Goal: Transaction & Acquisition: Obtain resource

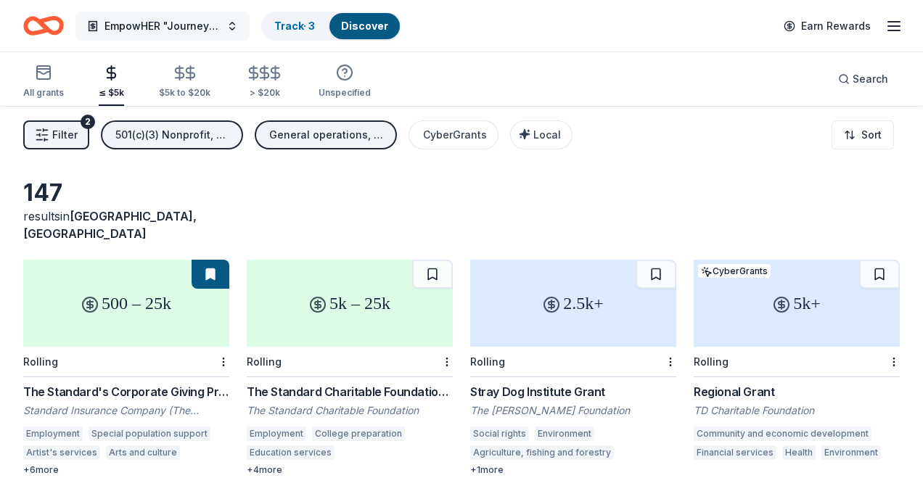
click at [236, 24] on button "EmpowHER "Journey Totes" Program" at bounding box center [162, 26] width 174 height 29
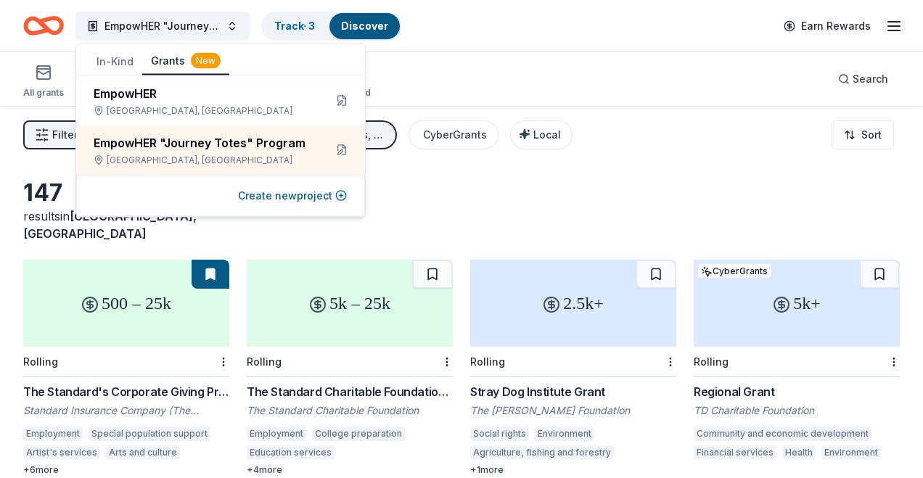
click at [120, 65] on button "In-Kind" at bounding box center [115, 62] width 54 height 26
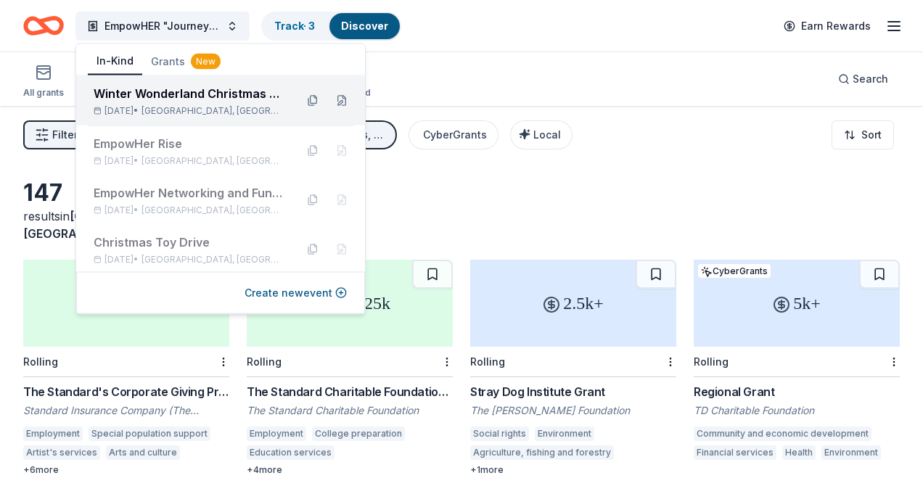
click at [187, 107] on span "Hamburg, NJ" at bounding box center [212, 111] width 142 height 12
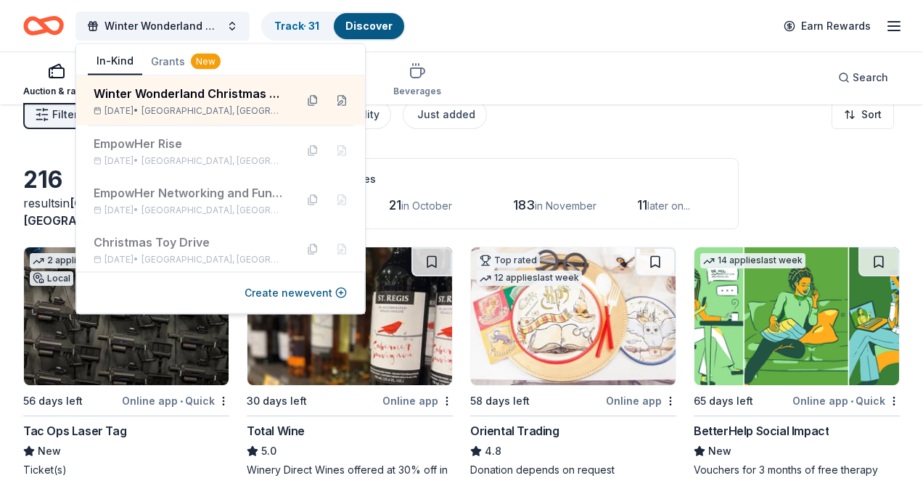
scroll to position [39, 0]
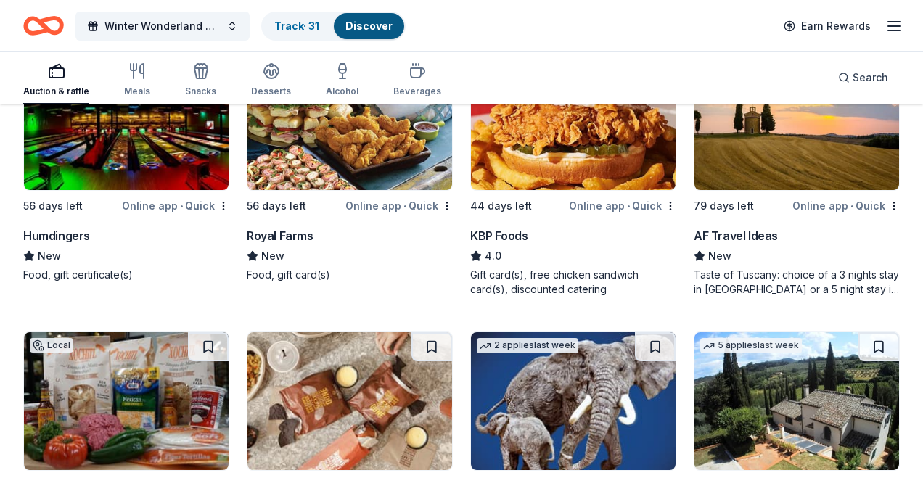
scroll to position [1323, 0]
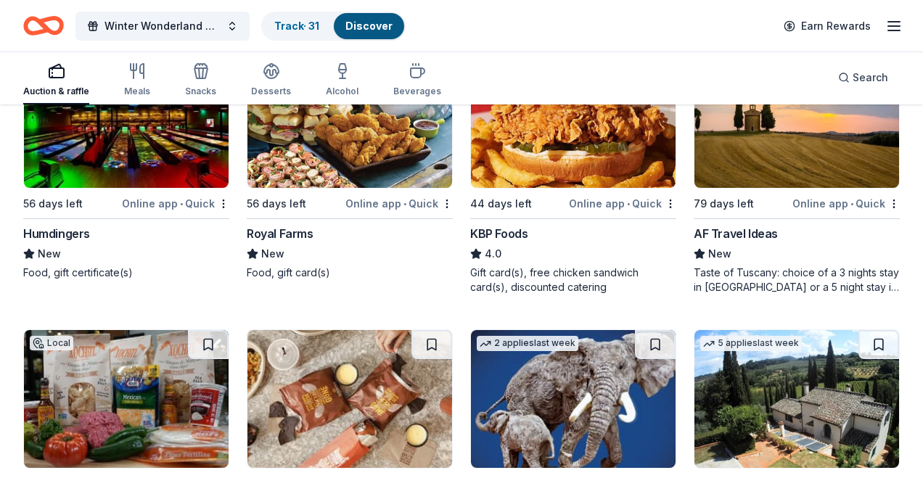
click at [743, 232] on div "AF Travel Ideas" at bounding box center [735, 233] width 84 height 17
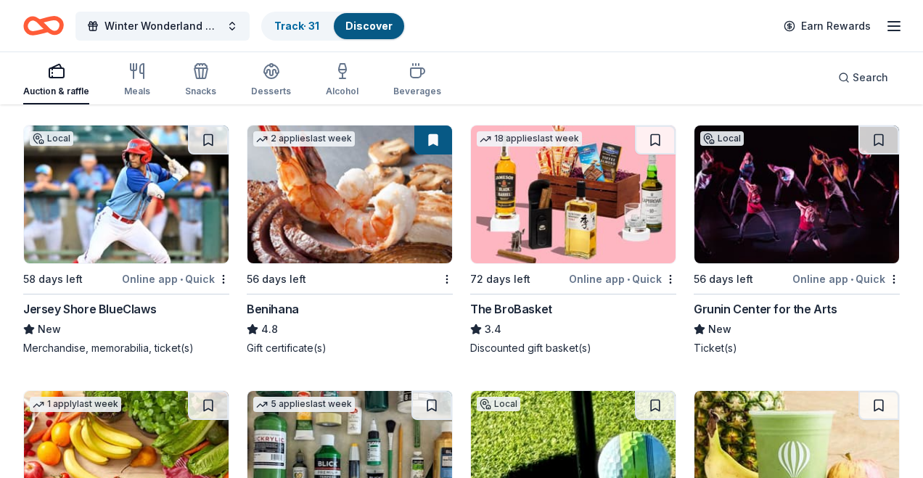
scroll to position [3460, 0]
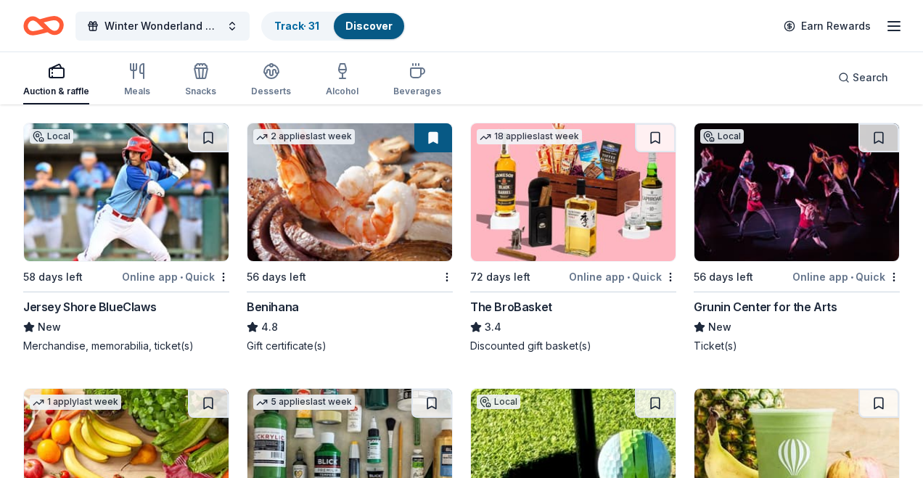
click at [349, 234] on img at bounding box center [349, 192] width 205 height 138
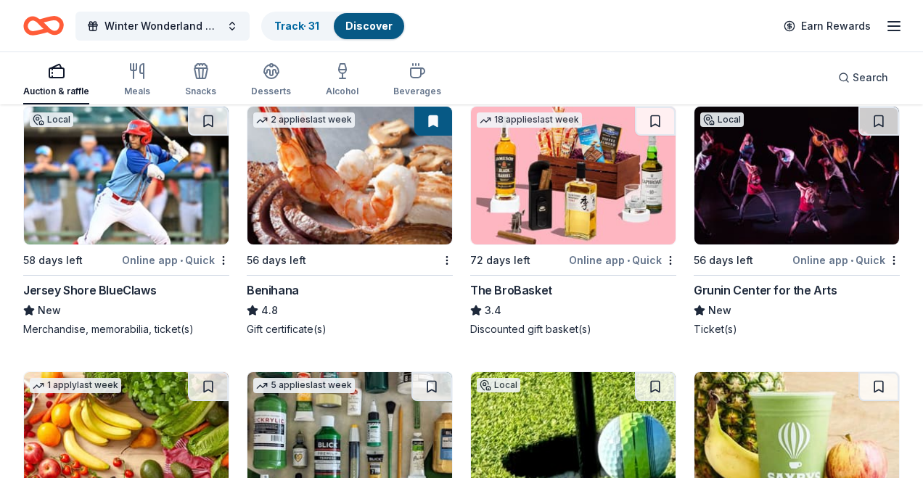
scroll to position [3470, 0]
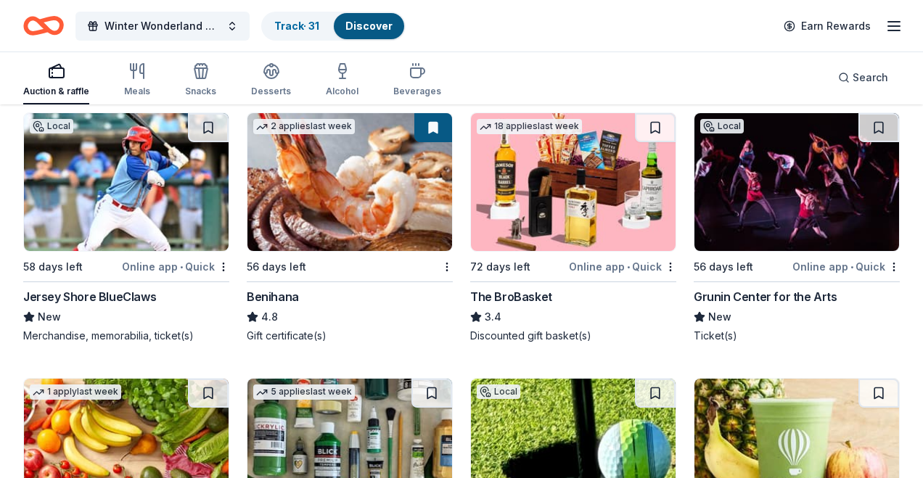
click at [572, 202] on img at bounding box center [573, 182] width 205 height 138
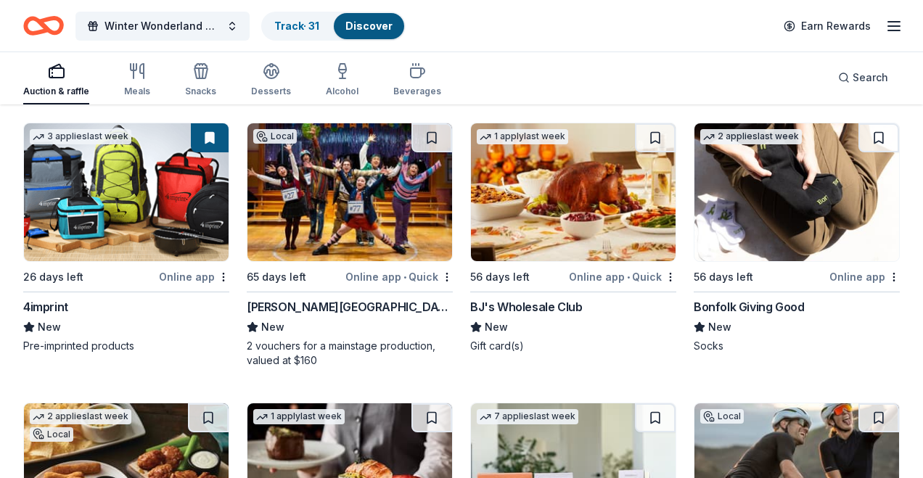
scroll to position [4007, 0]
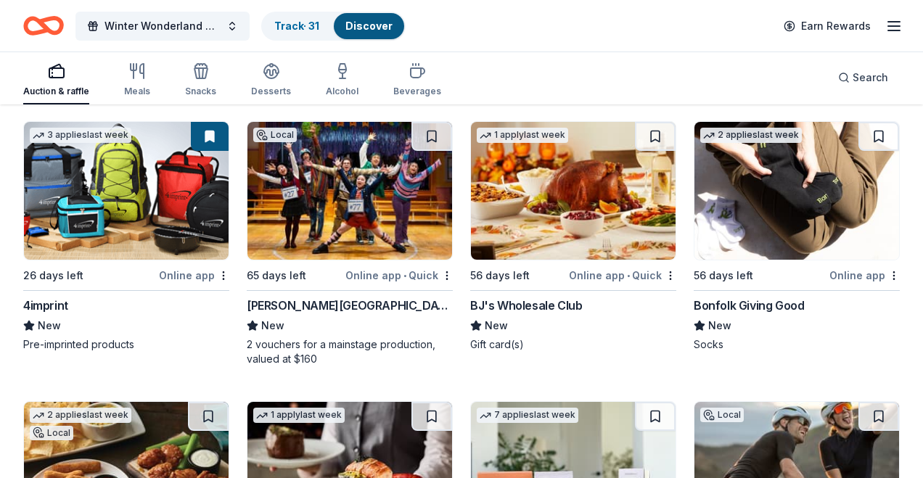
click at [577, 240] on img at bounding box center [573, 191] width 205 height 138
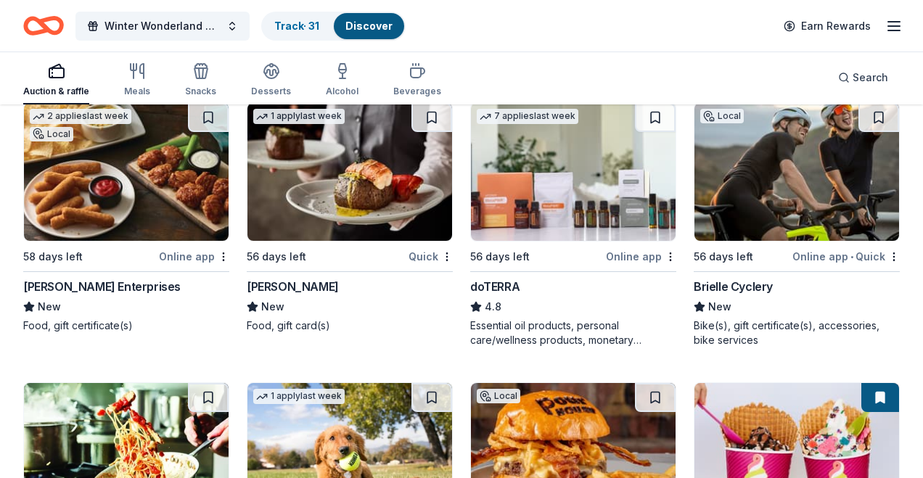
scroll to position [4298, 0]
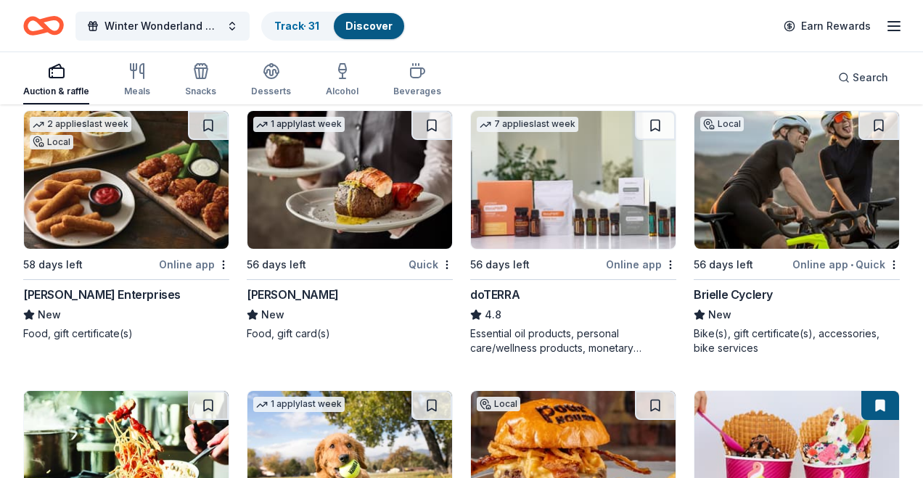
click at [757, 220] on img at bounding box center [796, 180] width 205 height 138
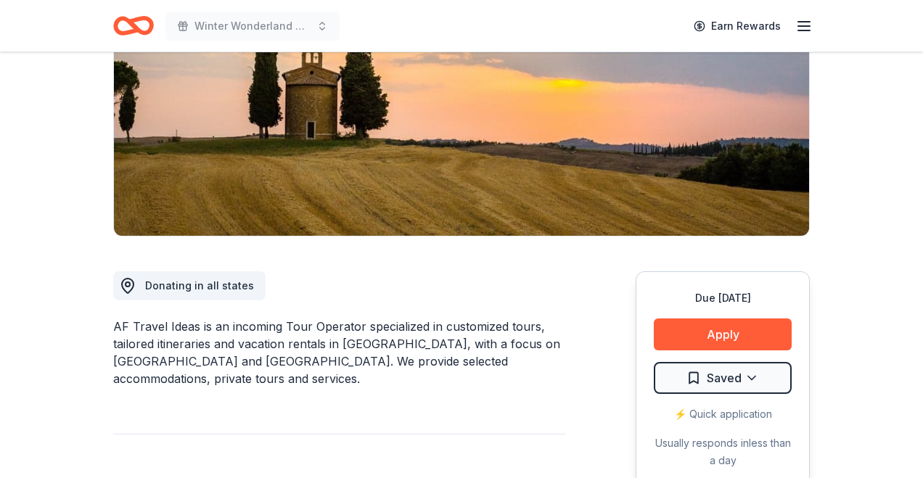
scroll to position [157, 0]
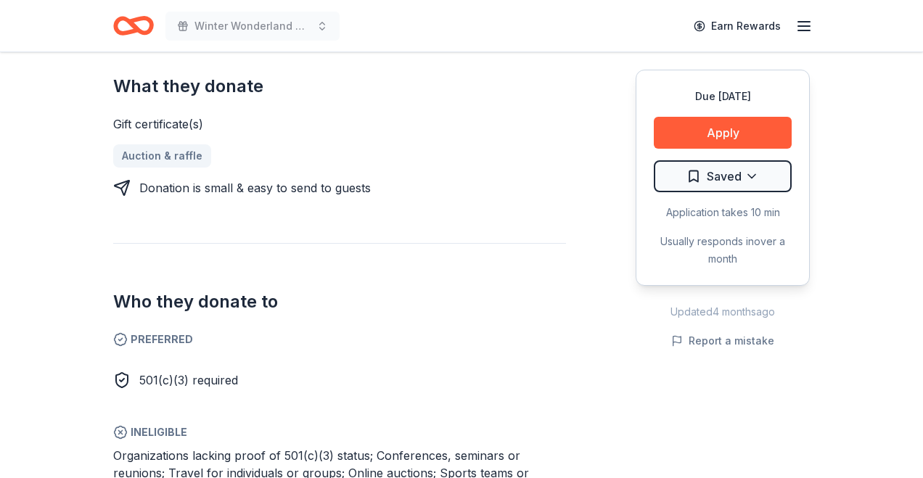
scroll to position [584, 0]
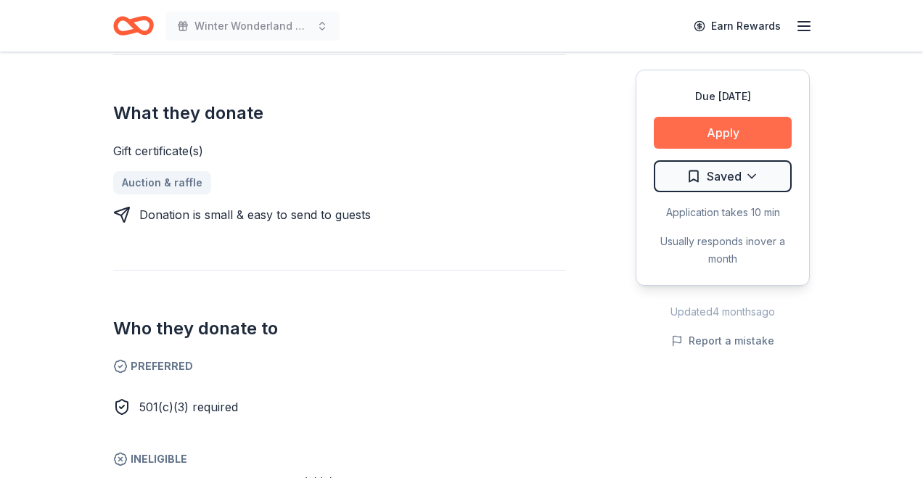
click at [716, 133] on button "Apply" at bounding box center [722, 133] width 138 height 32
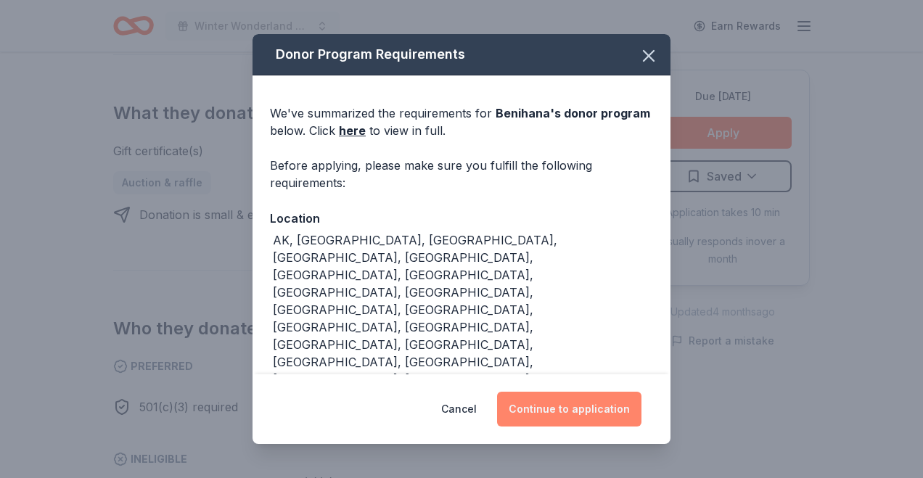
click at [571, 404] on button "Continue to application" at bounding box center [569, 409] width 144 height 35
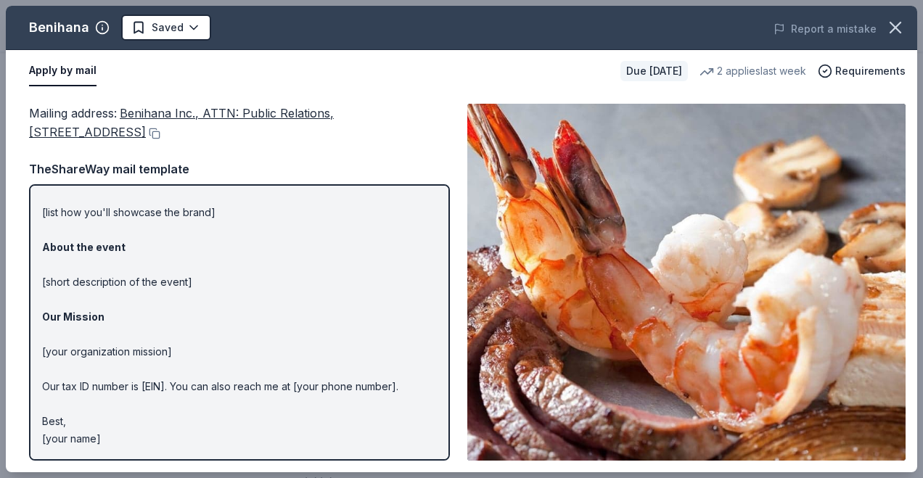
scroll to position [0, 0]
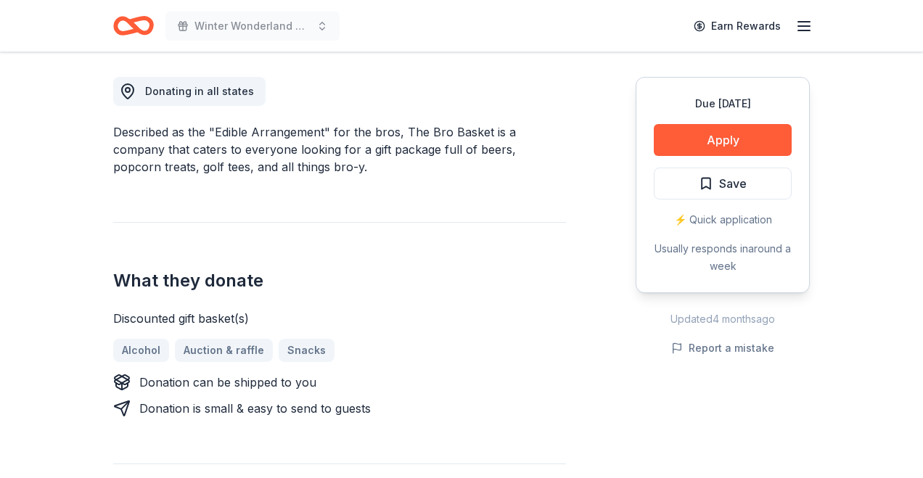
scroll to position [400, 0]
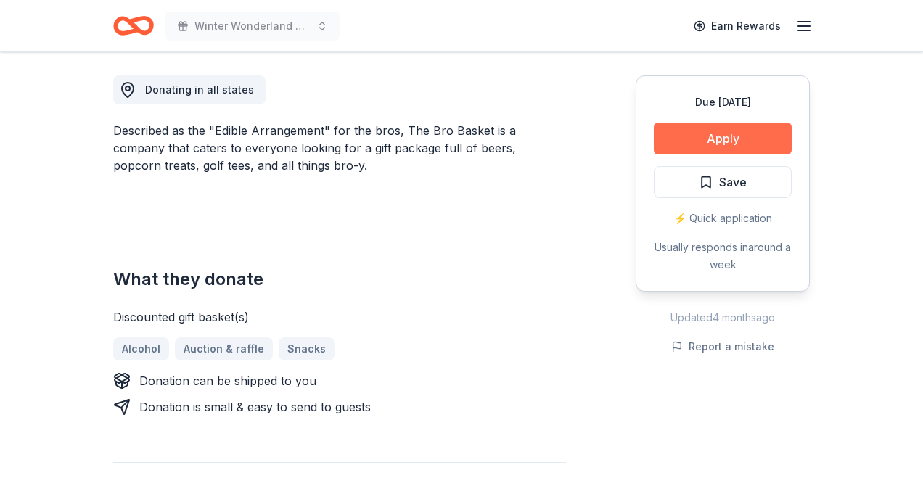
click at [708, 139] on button "Apply" at bounding box center [722, 139] width 138 height 32
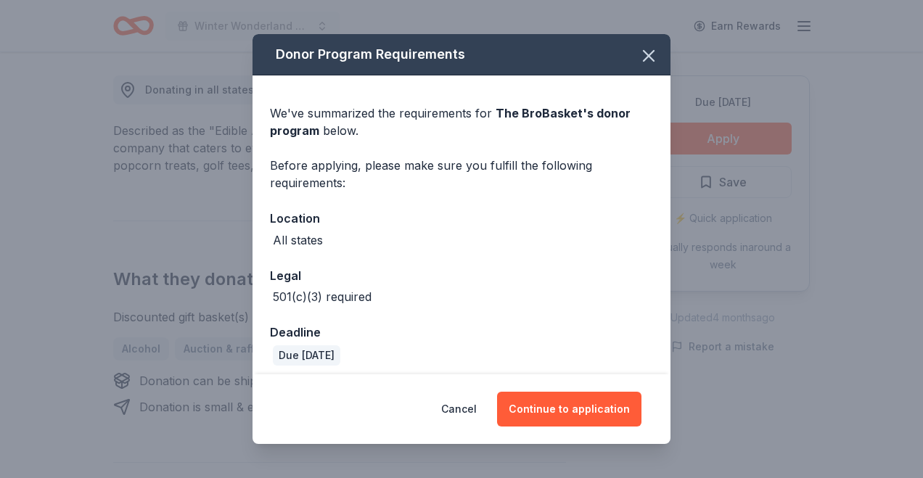
scroll to position [8, 0]
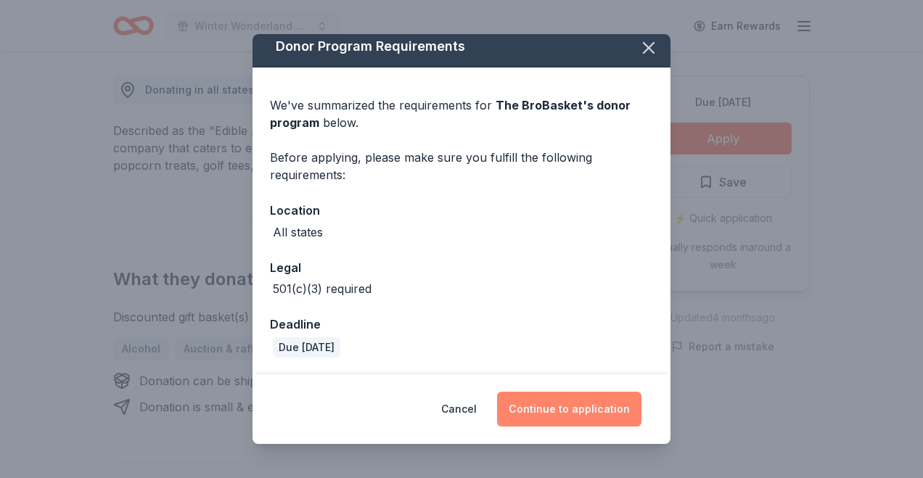
click at [579, 410] on button "Continue to application" at bounding box center [569, 409] width 144 height 35
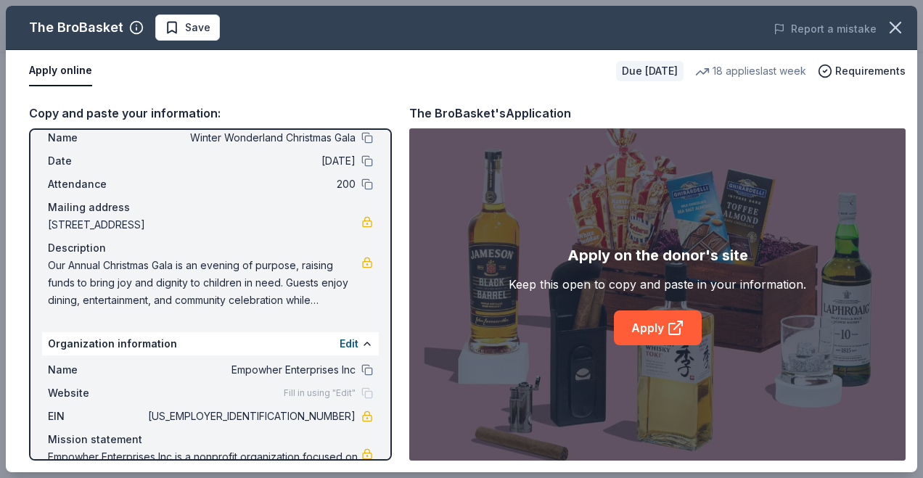
scroll to position [0, 0]
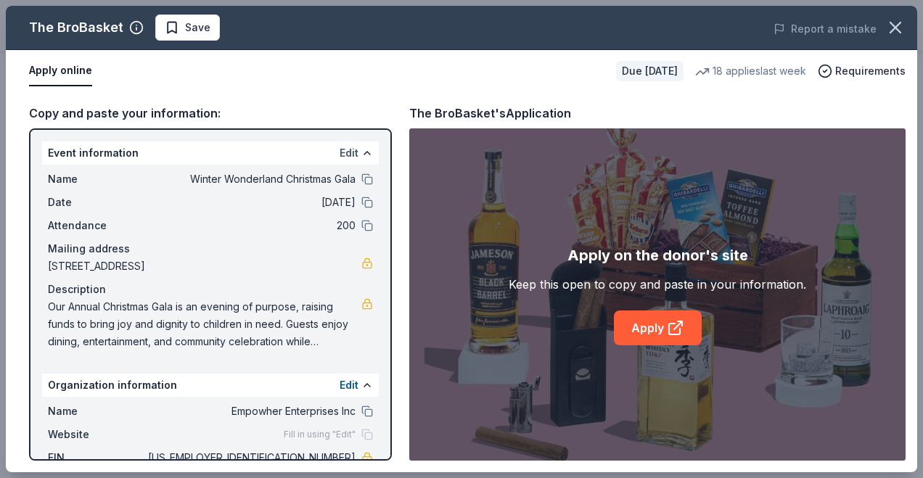
click at [347, 155] on button "Edit" at bounding box center [348, 152] width 19 height 17
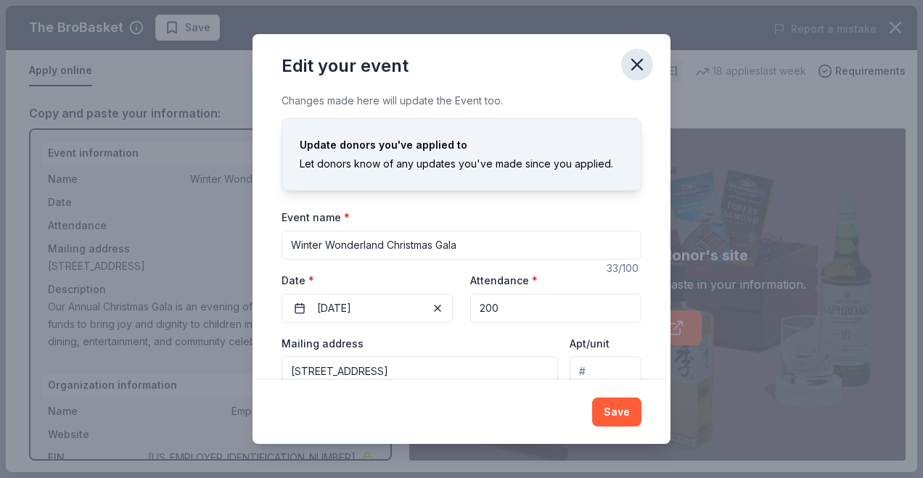
click at [638, 70] on icon "button" at bounding box center [637, 64] width 20 height 20
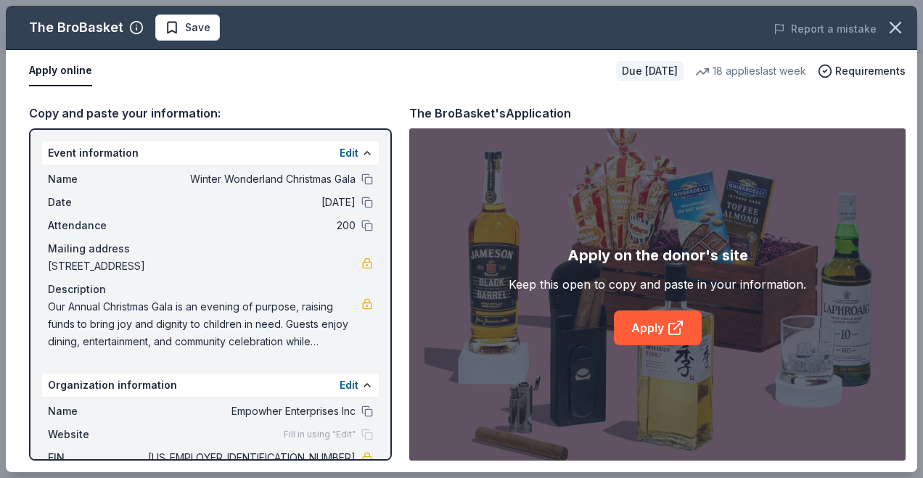
click at [73, 74] on button "Apply online" at bounding box center [60, 71] width 63 height 30
click at [53, 72] on button "Apply online" at bounding box center [60, 71] width 63 height 30
click at [62, 75] on button "Apply online" at bounding box center [60, 71] width 63 height 30
click at [896, 30] on icon "button" at bounding box center [895, 27] width 20 height 20
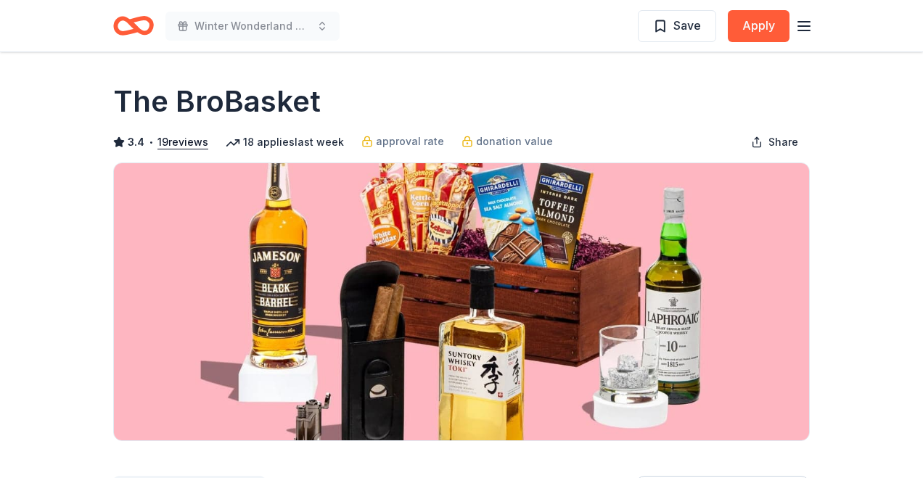
scroll to position [3, 0]
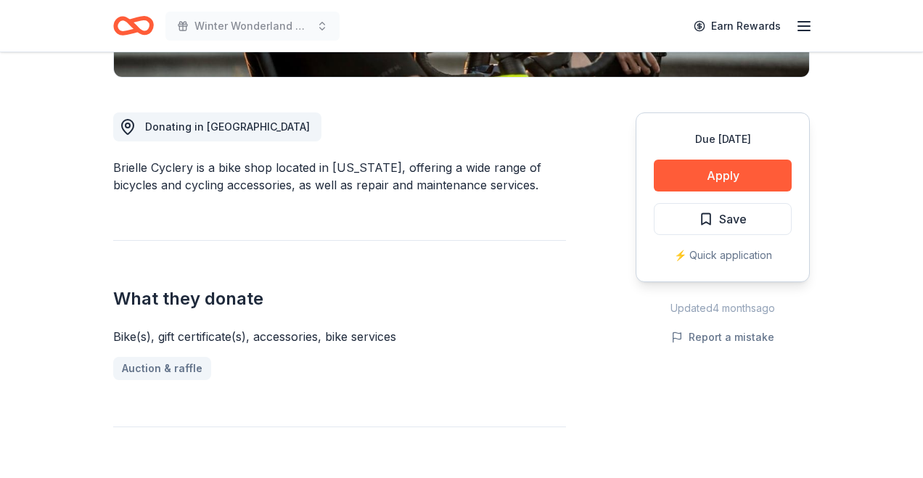
scroll to position [365, 0]
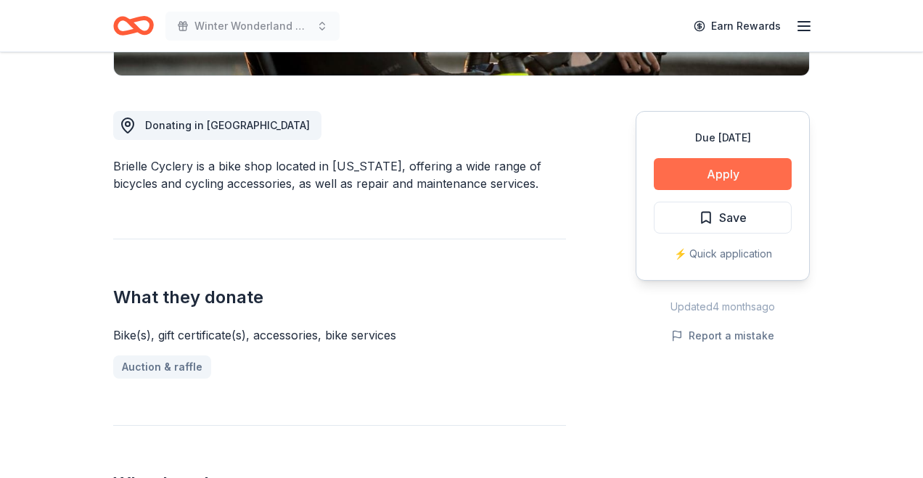
click at [717, 171] on button "Apply" at bounding box center [722, 174] width 138 height 32
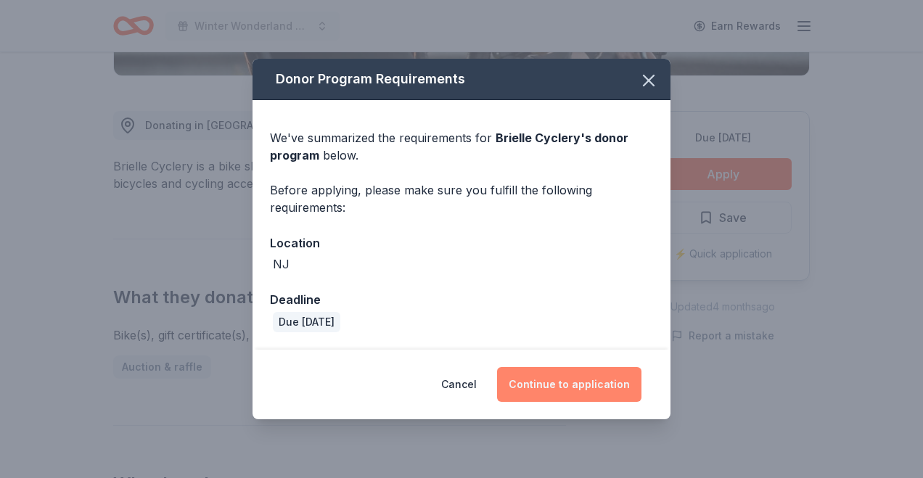
click at [559, 382] on button "Continue to application" at bounding box center [569, 384] width 144 height 35
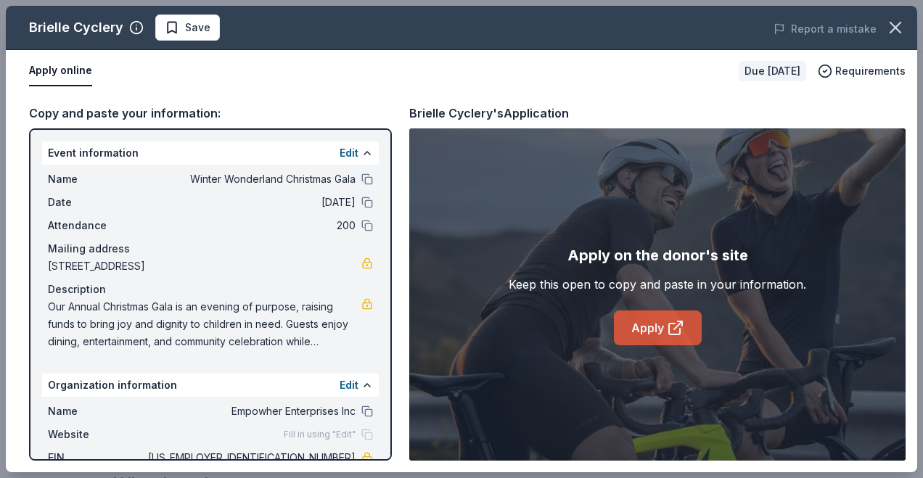
click at [649, 332] on link "Apply" at bounding box center [658, 327] width 88 height 35
